Goal: Task Accomplishment & Management: Manage account settings

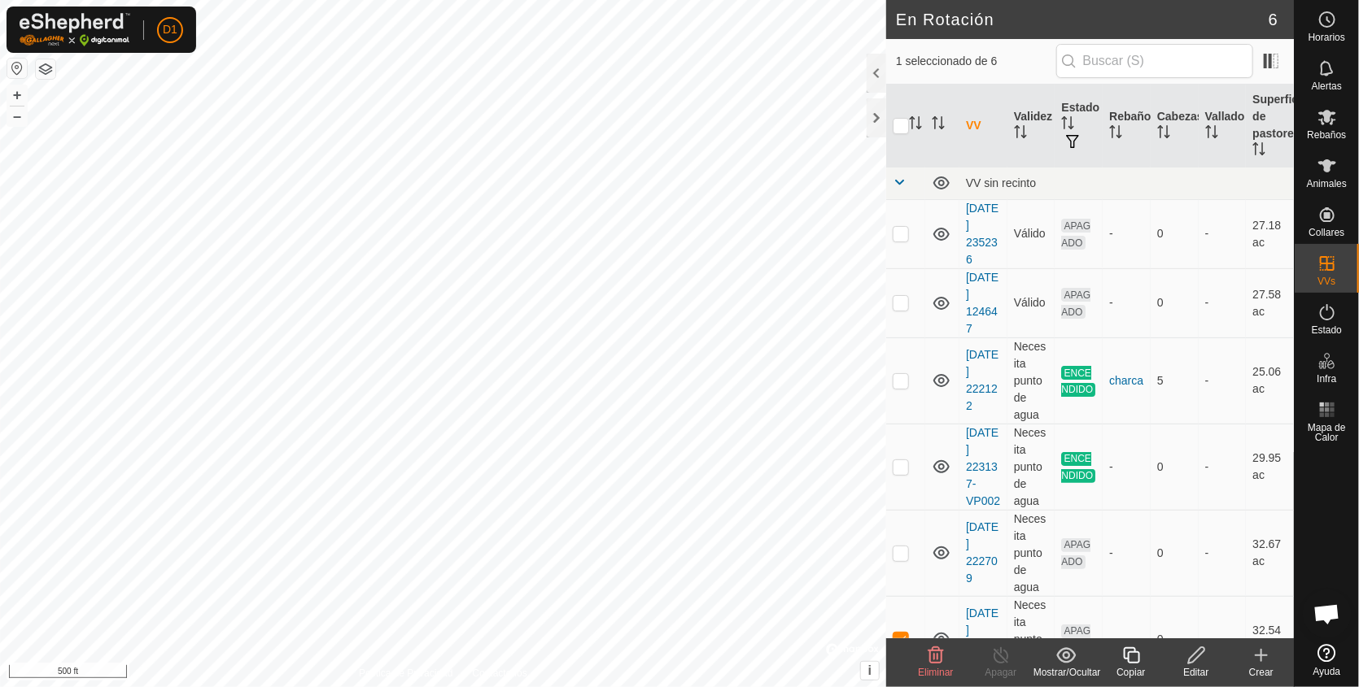
click at [939, 666] on div "Eliminar" at bounding box center [935, 673] width 65 height 15
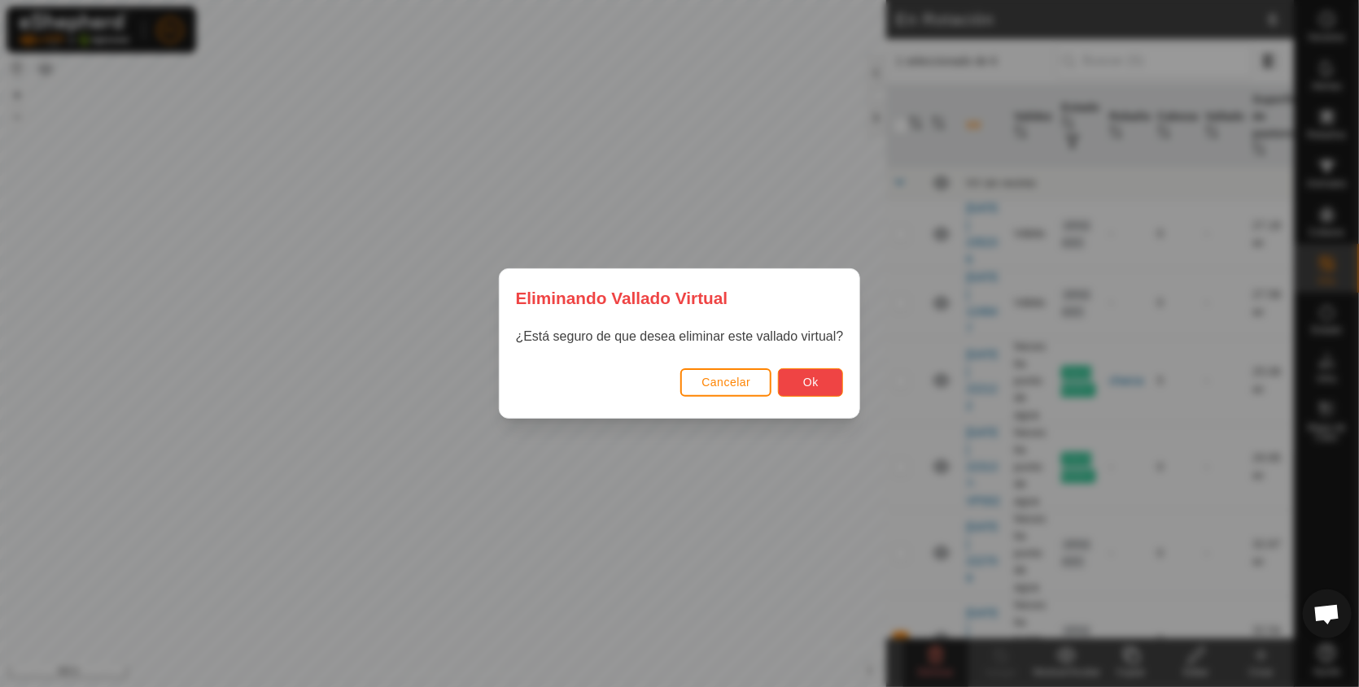
click at [806, 380] on span "Ok" at bounding box center [810, 382] width 15 height 13
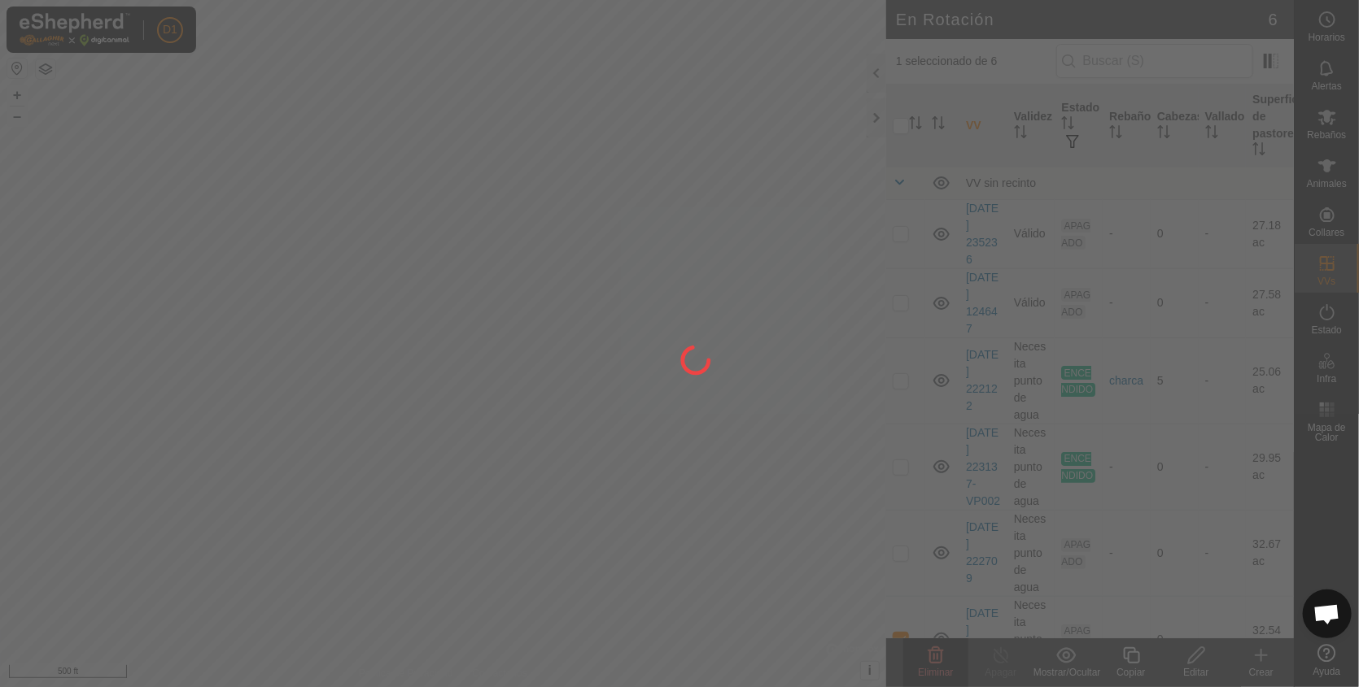
checkbox input "false"
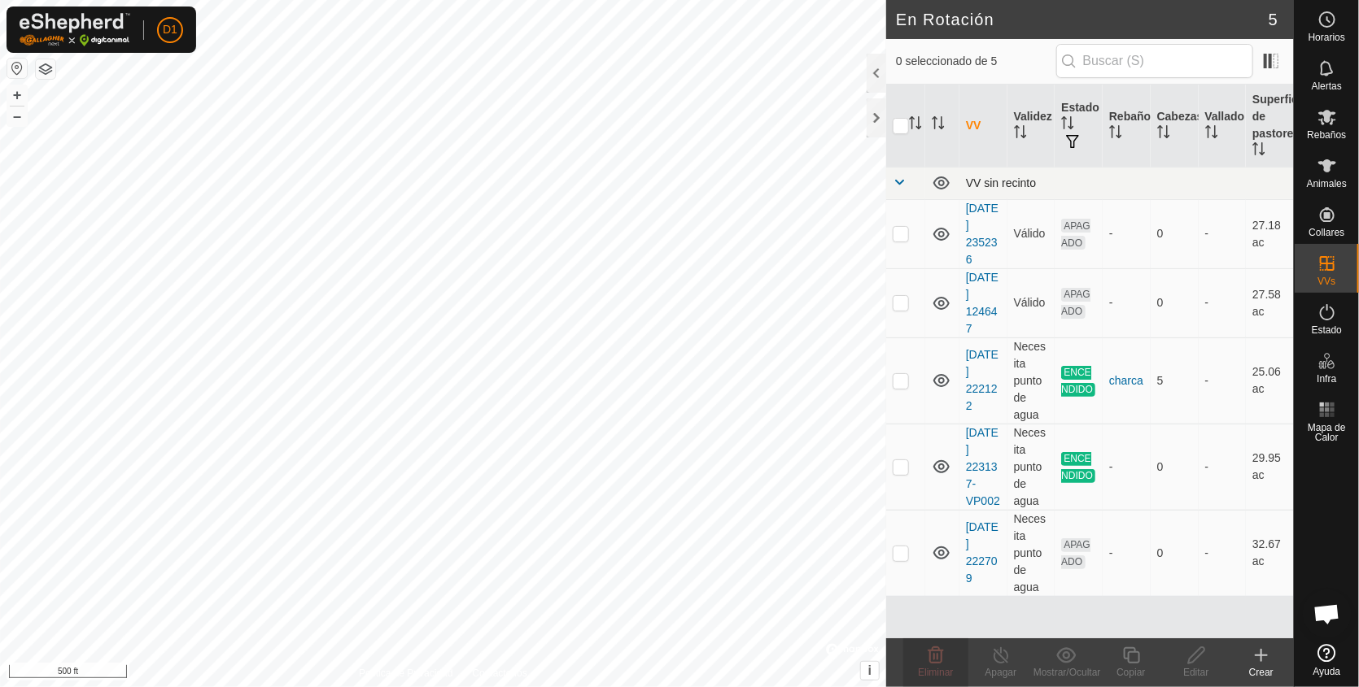
click at [898, 180] on span at bounding box center [898, 182] width 13 height 13
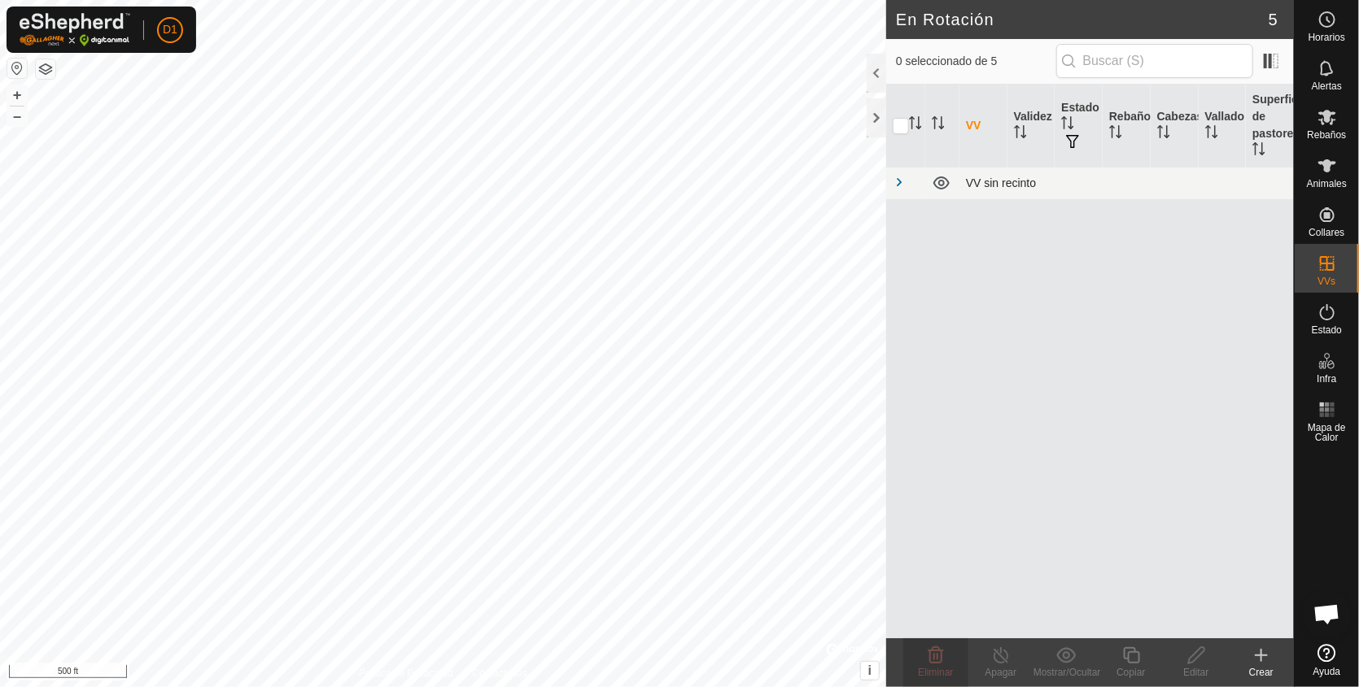
click at [898, 180] on span at bounding box center [898, 182] width 13 height 13
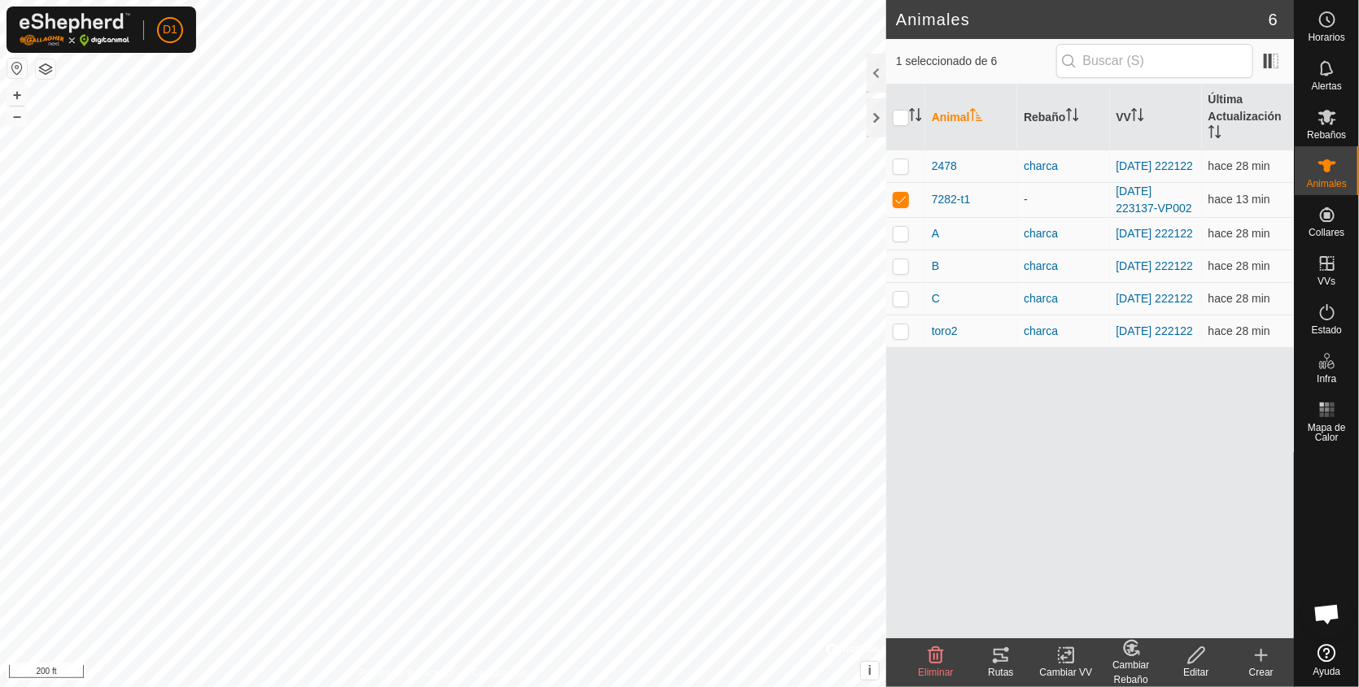
click at [999, 661] on icon at bounding box center [1000, 655] width 15 height 13
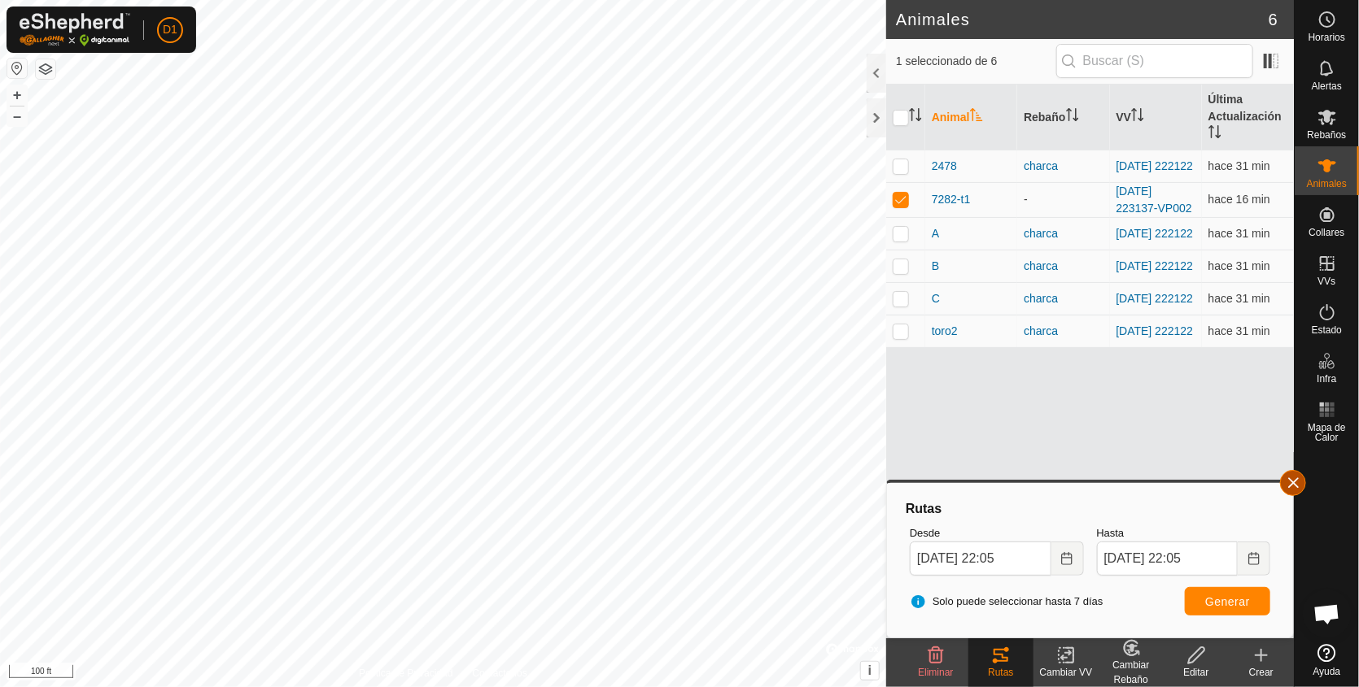
click at [1295, 478] on button "button" at bounding box center [1293, 483] width 26 height 26
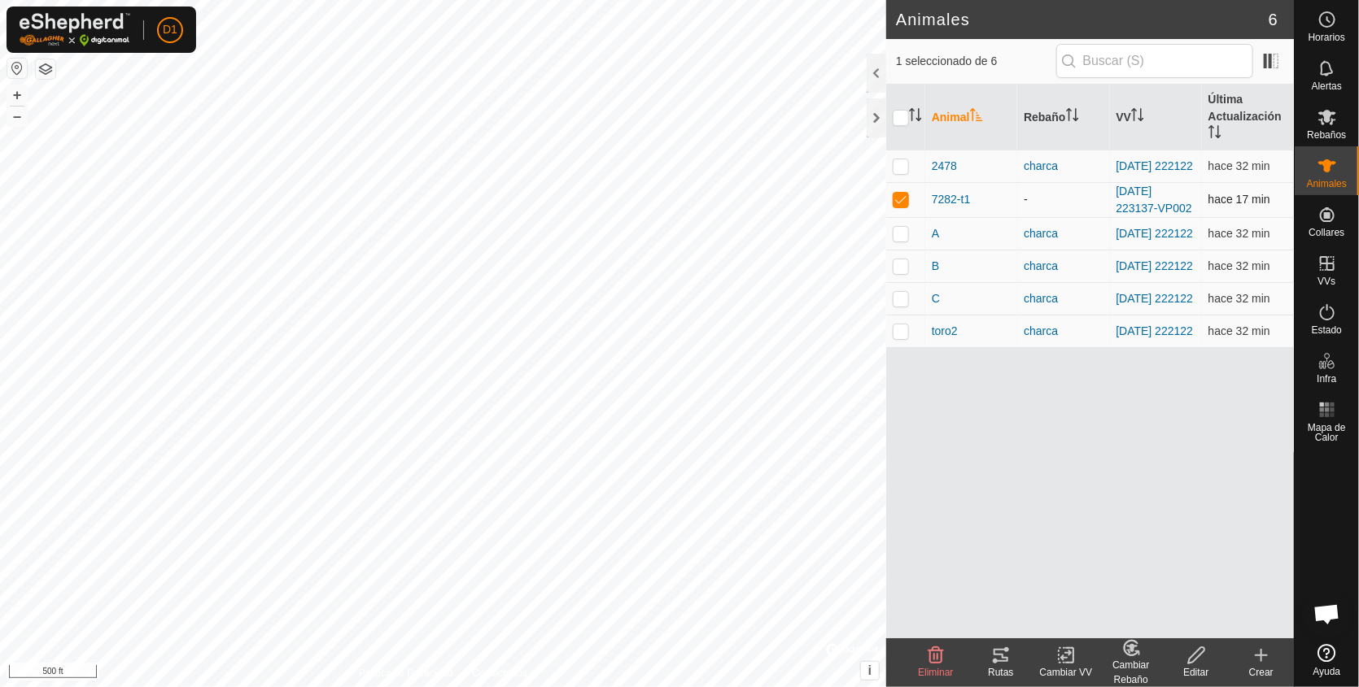
click at [903, 201] on p-checkbox at bounding box center [900, 199] width 16 height 13
checkbox input "false"
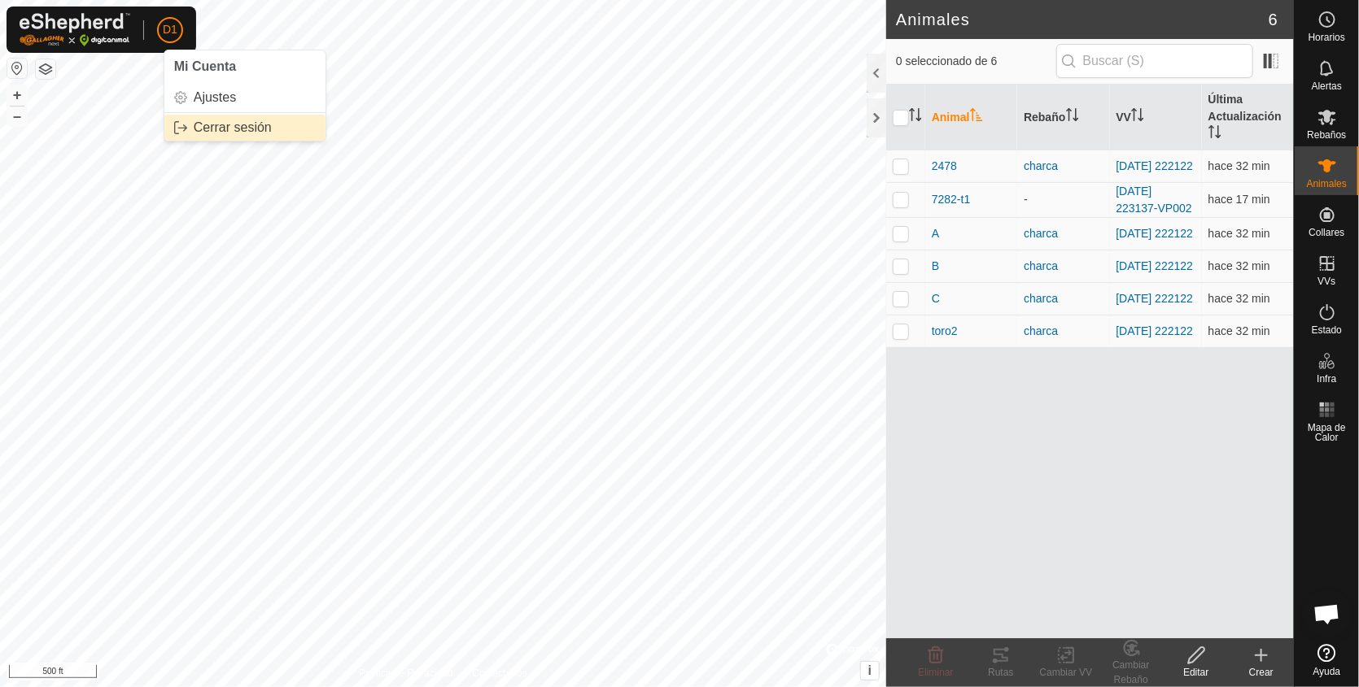
click at [221, 125] on link "Cerrar sesión" at bounding box center [244, 128] width 161 height 26
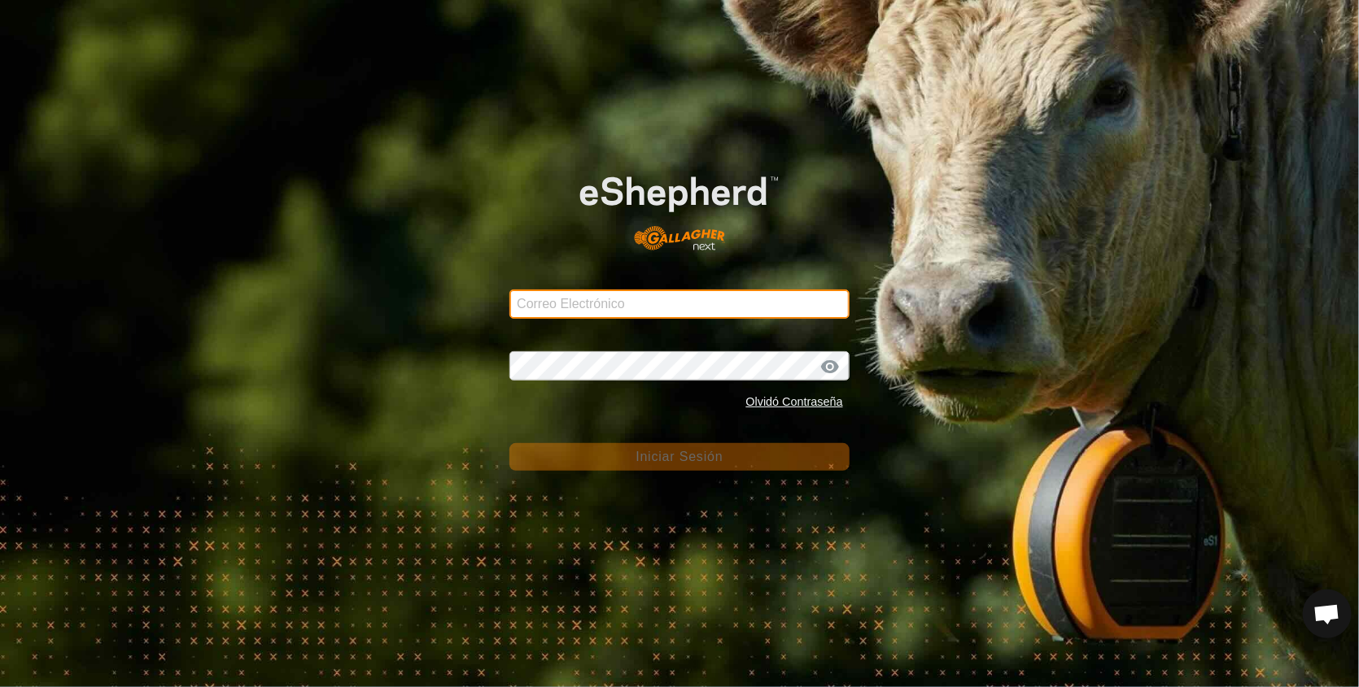
type input "[EMAIL_ADDRESS][DOMAIN_NAME]"
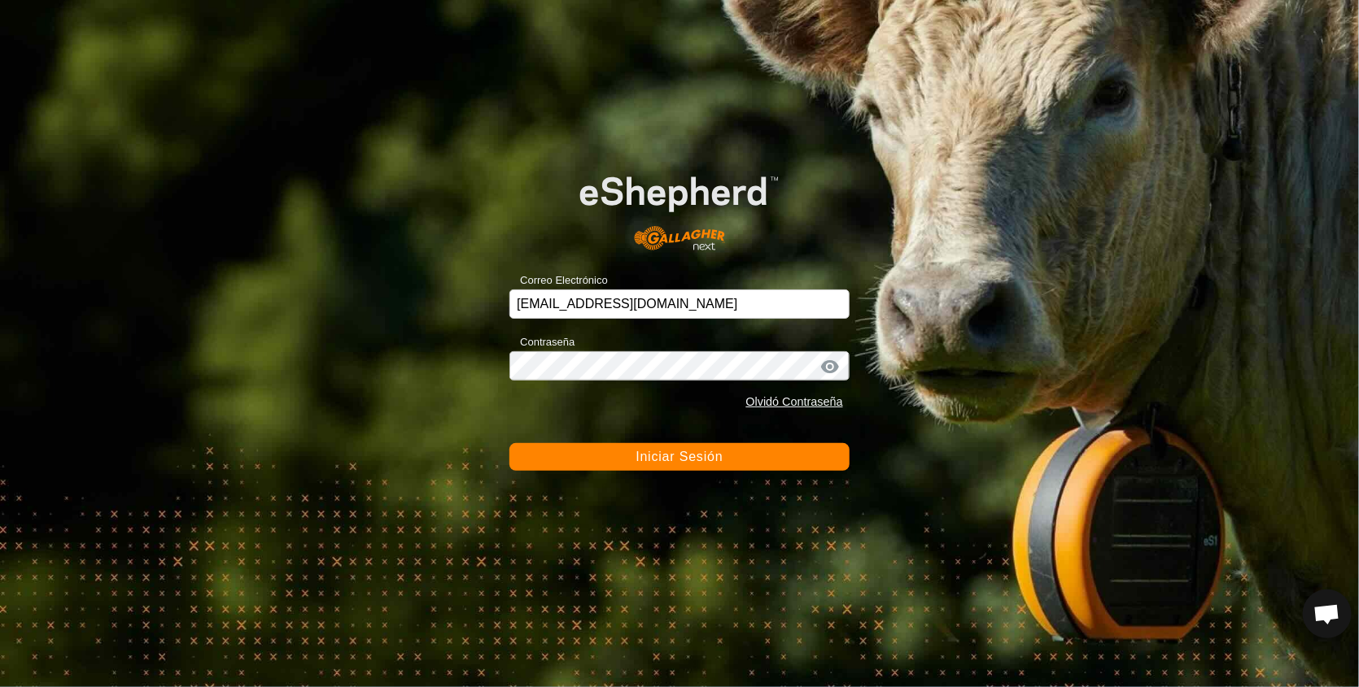
click at [228, 288] on div "Correo Electrónico [EMAIL_ADDRESS][DOMAIN_NAME] Contraseña Olvidó Contraseña In…" at bounding box center [679, 343] width 1359 height 687
